Goal: Use online tool/utility

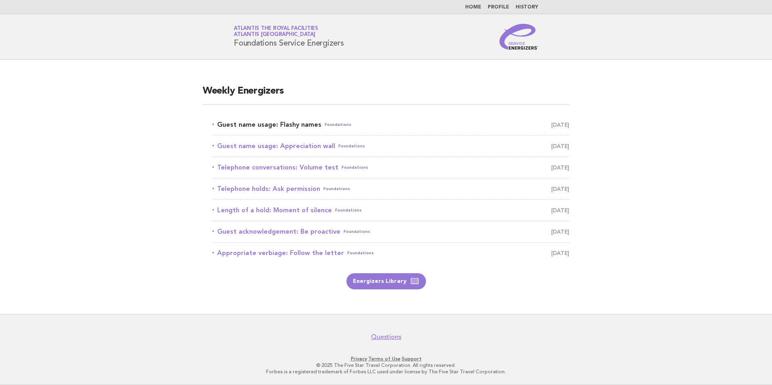
click at [292, 126] on link "Guest name usage: Flashy names Foundations August 17" at bounding box center [390, 124] width 357 height 11
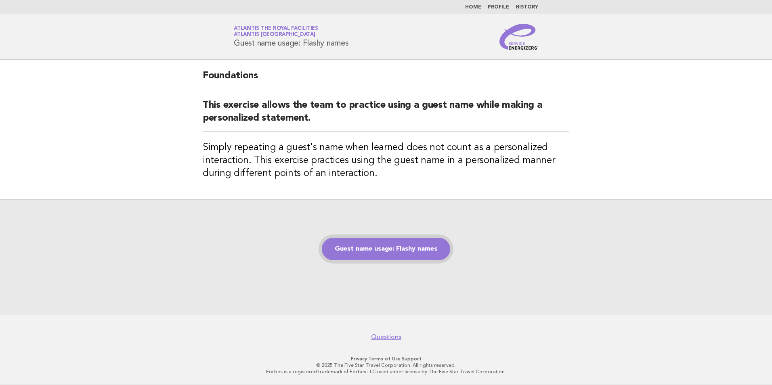
click at [360, 255] on link "Guest name usage: Flashy names" at bounding box center [386, 249] width 128 height 23
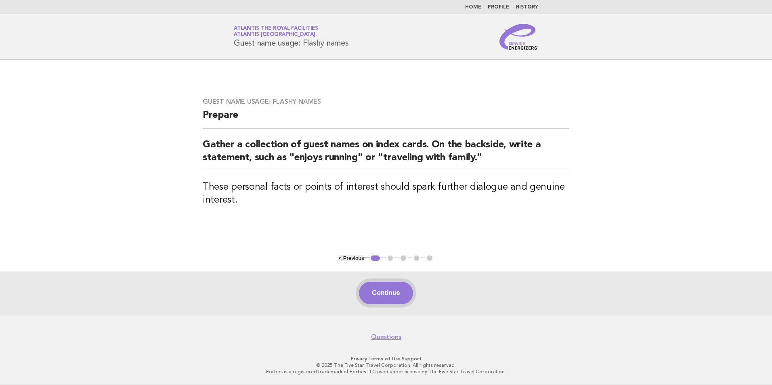
click at [404, 291] on button "Continue" at bounding box center [386, 293] width 54 height 23
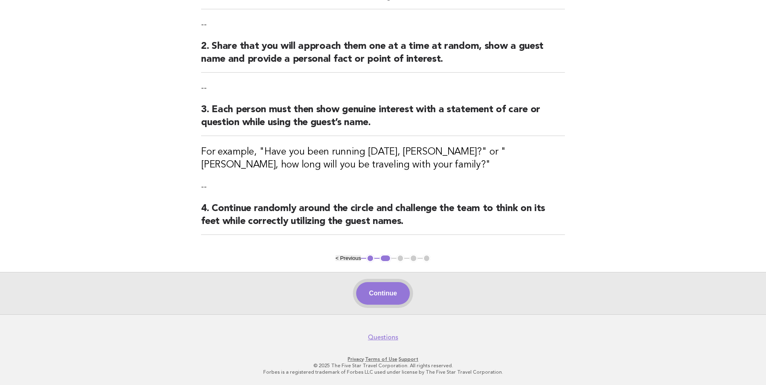
click at [372, 292] on button "Continue" at bounding box center [383, 293] width 54 height 23
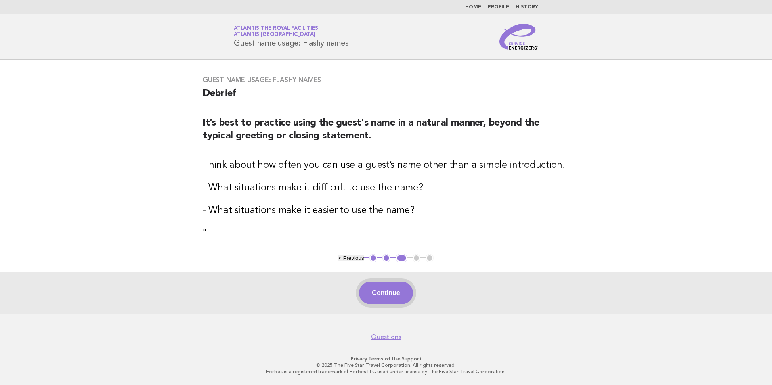
click at [404, 298] on button "Continue" at bounding box center [386, 293] width 54 height 23
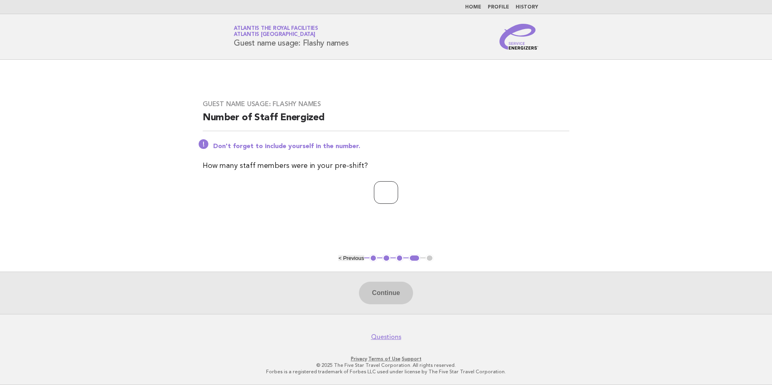
click at [380, 195] on input "number" at bounding box center [386, 192] width 24 height 23
type input "**"
click at [369, 300] on button "Continue" at bounding box center [386, 293] width 54 height 23
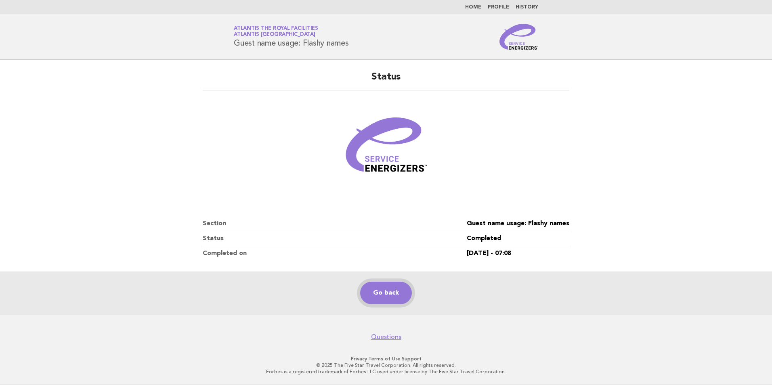
click at [371, 291] on link "Go back" at bounding box center [386, 293] width 52 height 23
